Goal: Task Accomplishment & Management: Manage account settings

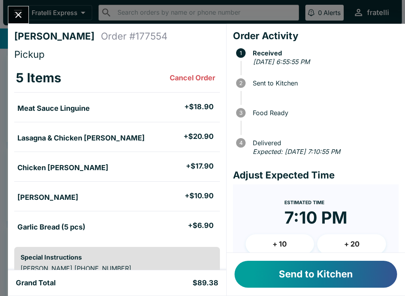
click at [333, 275] on button "Send to Kitchen" at bounding box center [316, 274] width 163 height 27
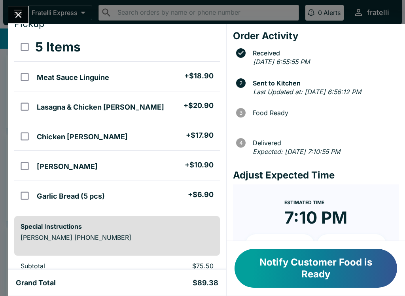
scroll to position [29, 0]
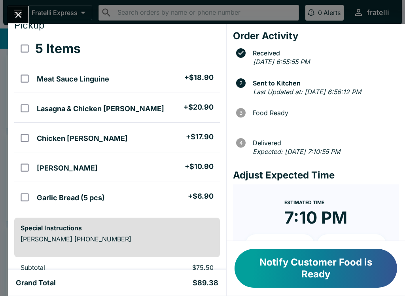
click at [17, 10] on icon "Close" at bounding box center [18, 14] width 11 height 11
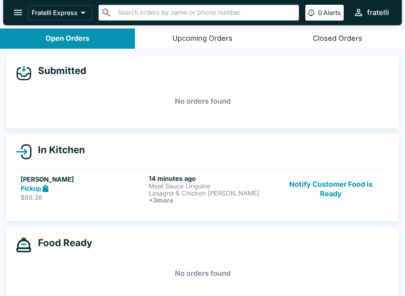
click at [168, 180] on h6 "14 minutes ago" at bounding box center [211, 178] width 125 height 8
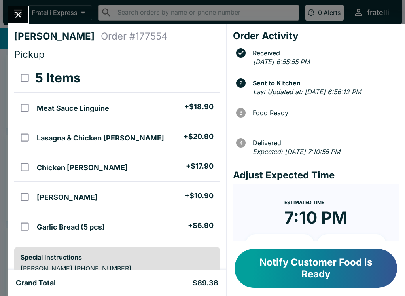
click at [334, 268] on button "Notify Customer Food is Ready" at bounding box center [316, 268] width 163 height 39
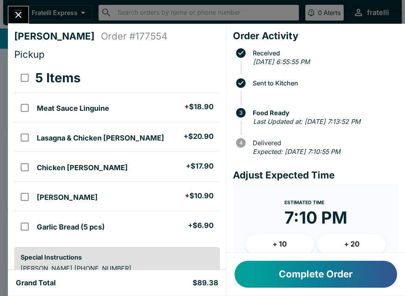
click at [318, 275] on button "Complete Order" at bounding box center [316, 274] width 163 height 27
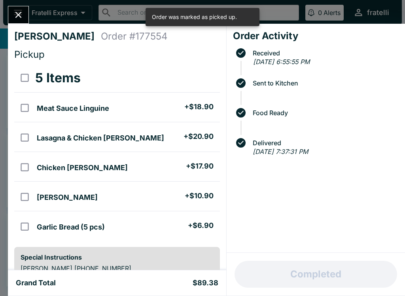
click at [26, 9] on button "Close" at bounding box center [18, 14] width 20 height 17
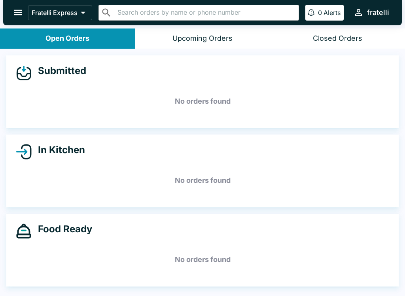
click at [16, 3] on button "open drawer" at bounding box center [18, 12] width 20 height 20
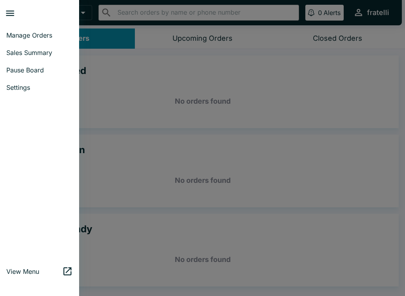
click at [31, 50] on span "Sales Summary" at bounding box center [39, 53] width 66 height 8
select select "03:00"
